Goal: Information Seeking & Learning: Learn about a topic

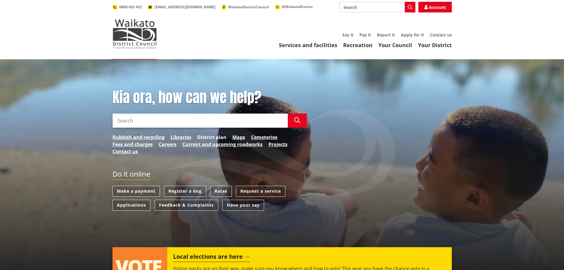
click at [206, 136] on link "District plan" at bounding box center [211, 137] width 29 height 7
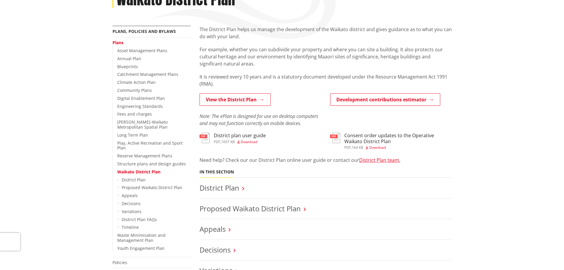
scroll to position [118, 0]
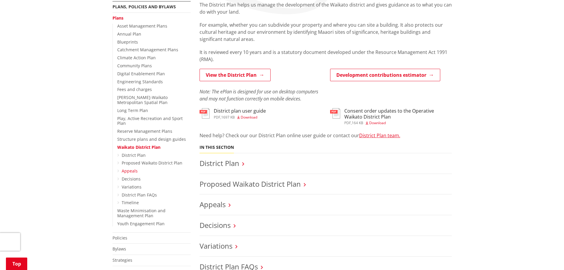
click at [124, 168] on link "Appeals" at bounding box center [130, 171] width 16 height 6
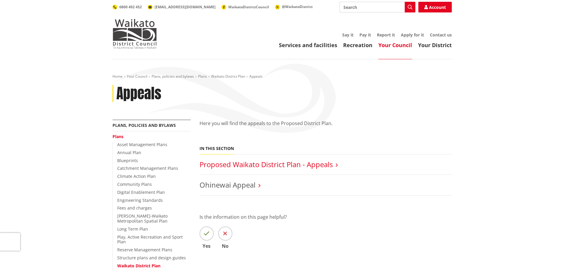
click at [264, 161] on link "Proposed Waikato District Plan - Appeals" at bounding box center [266, 164] width 133 height 10
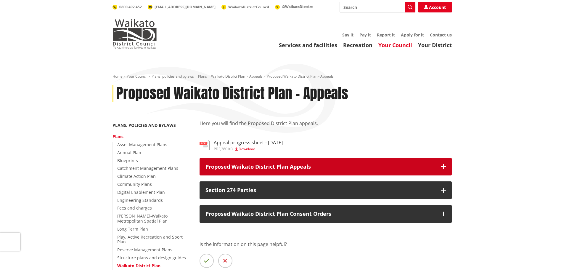
click at [262, 170] on button "Proposed Waikato District Plan Appeals" at bounding box center [326, 167] width 252 height 18
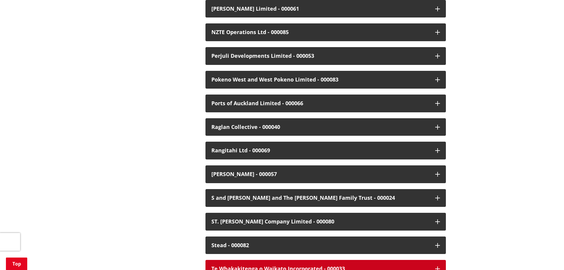
scroll to position [1214, 0]
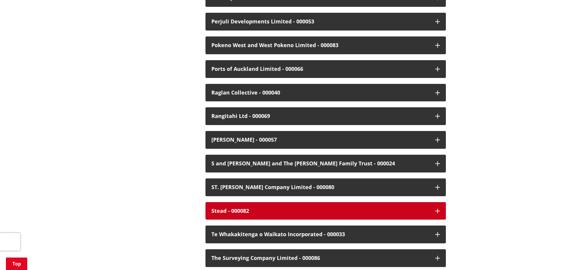
click at [271, 208] on div "Stead - 000082" at bounding box center [320, 211] width 218 height 6
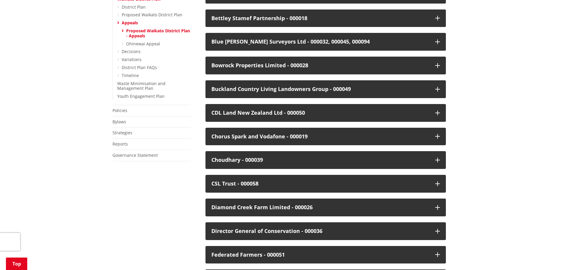
scroll to position [148, 0]
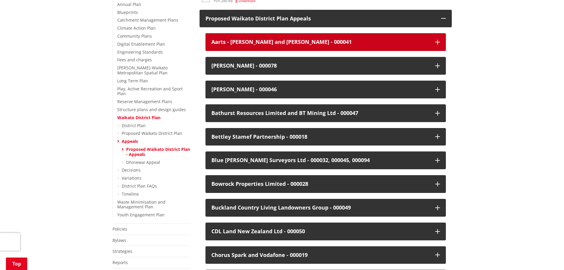
click at [338, 46] on button "Aarts - Gerardus Aarts and Yvonne Aarts - 000041" at bounding box center [326, 42] width 240 height 18
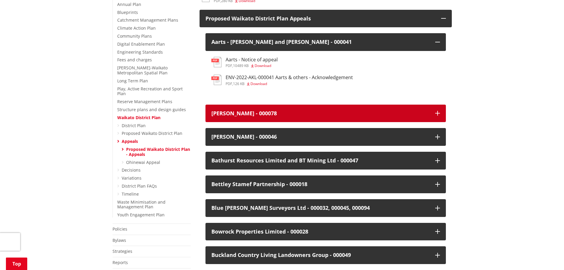
click at [261, 111] on div "Anna Noakes - 000078" at bounding box center [320, 113] width 218 height 6
